Goal: Information Seeking & Learning: Learn about a topic

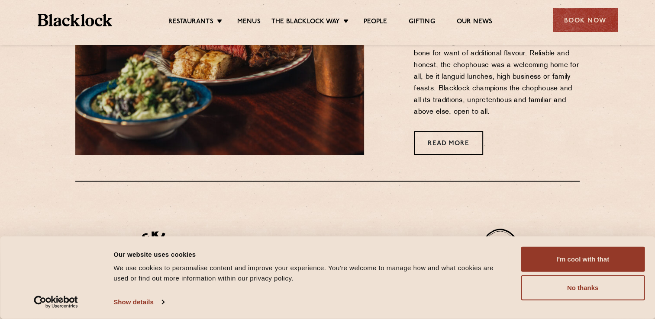
scroll to position [440, 0]
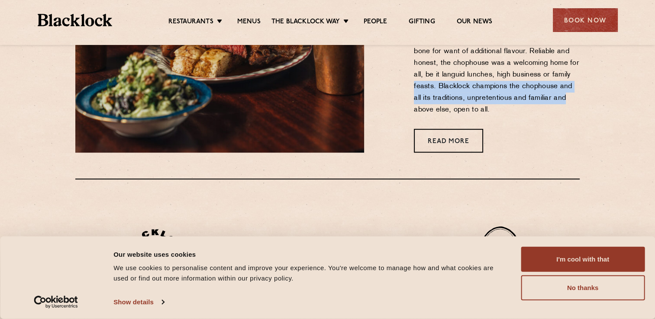
drag, startPoint x: 643, startPoint y: 73, endPoint x: 636, endPoint y: 103, distance: 31.6
click at [636, 103] on section "You've Got The Chops [PERSON_NAME] was born from a love of the traditional Chop…" at bounding box center [327, 29] width 655 height 299
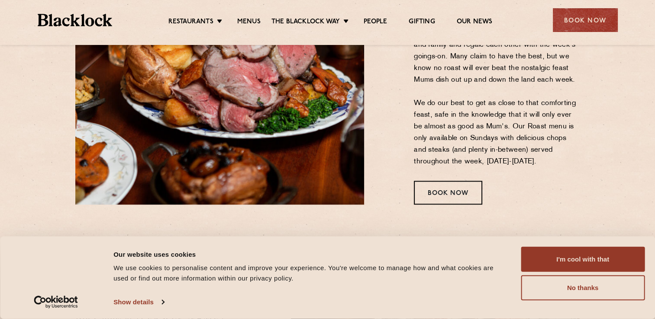
scroll to position [1219, 0]
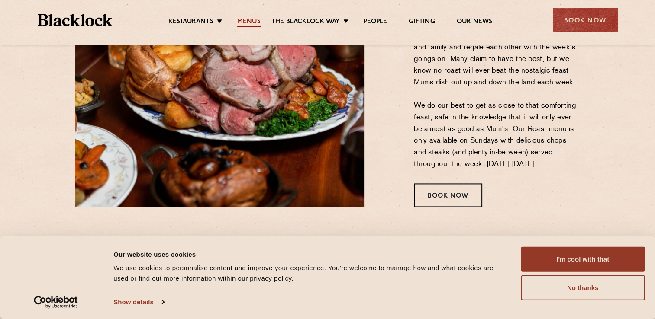
click at [253, 24] on link "Menus" at bounding box center [248, 23] width 23 height 10
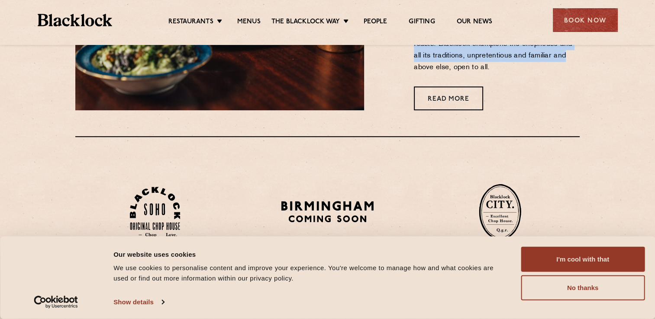
scroll to position [490, 0]
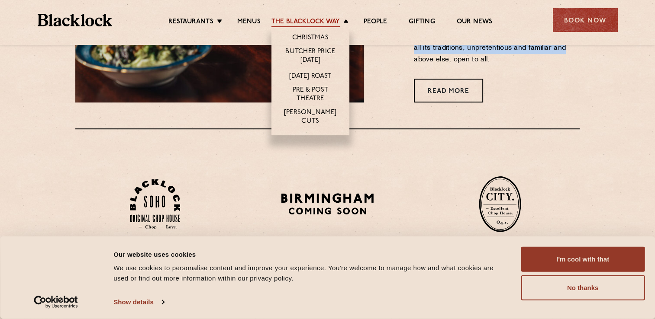
click at [280, 20] on link "The Blacklock Way" at bounding box center [305, 23] width 68 height 10
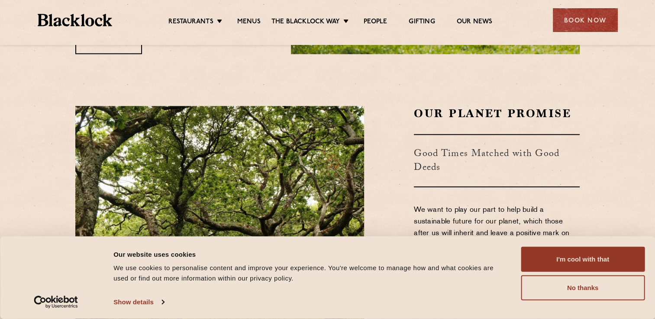
scroll to position [990, 0]
